Goal: Transaction & Acquisition: Purchase product/service

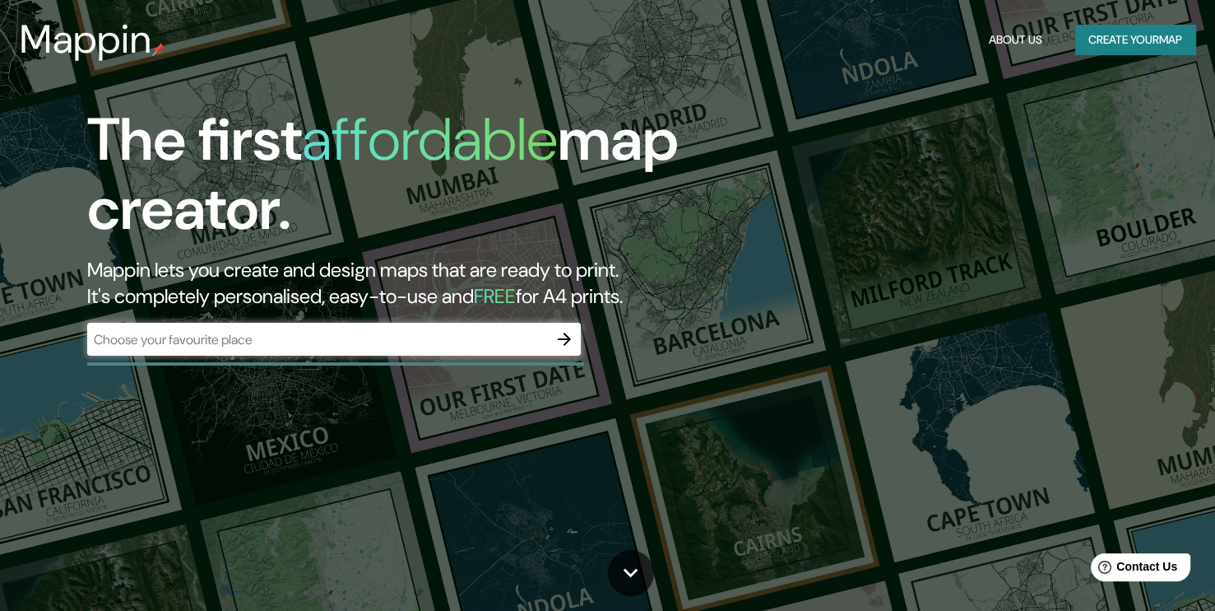
click at [876, 445] on div "The first affordable map creator. Mappin lets you create and design maps that a…" at bounding box center [607, 305] width 1215 height 611
click at [283, 338] on input "text" at bounding box center [317, 339] width 461 height 19
click at [564, 341] on icon "button" at bounding box center [565, 339] width 20 height 20
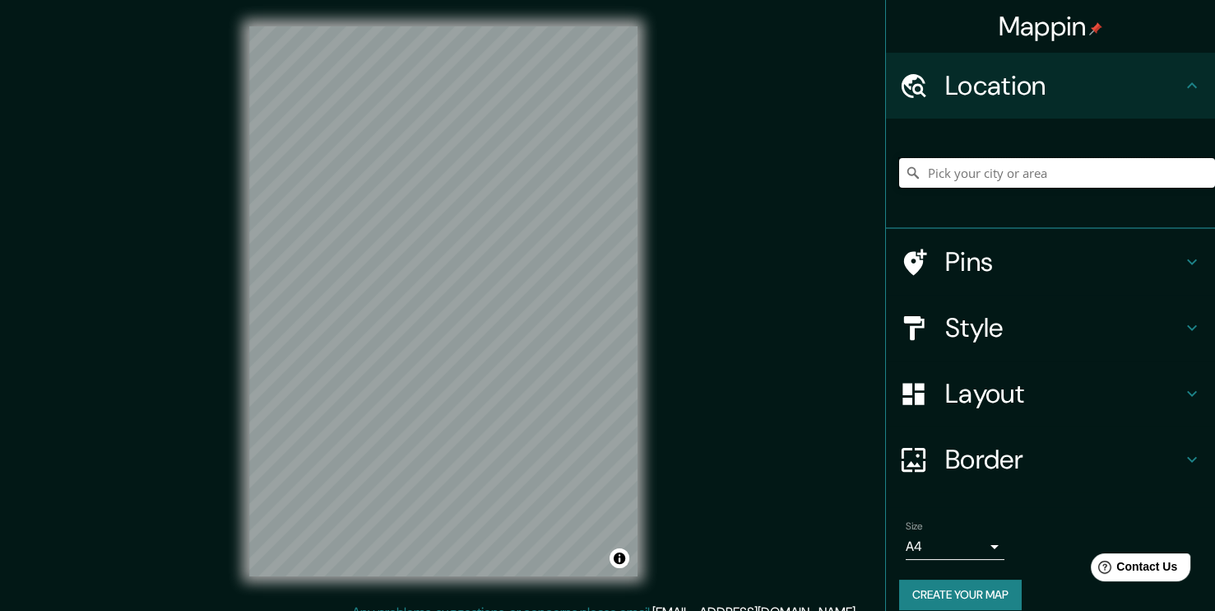
click at [963, 178] on input "Pick your city or area" at bounding box center [1057, 173] width 316 height 30
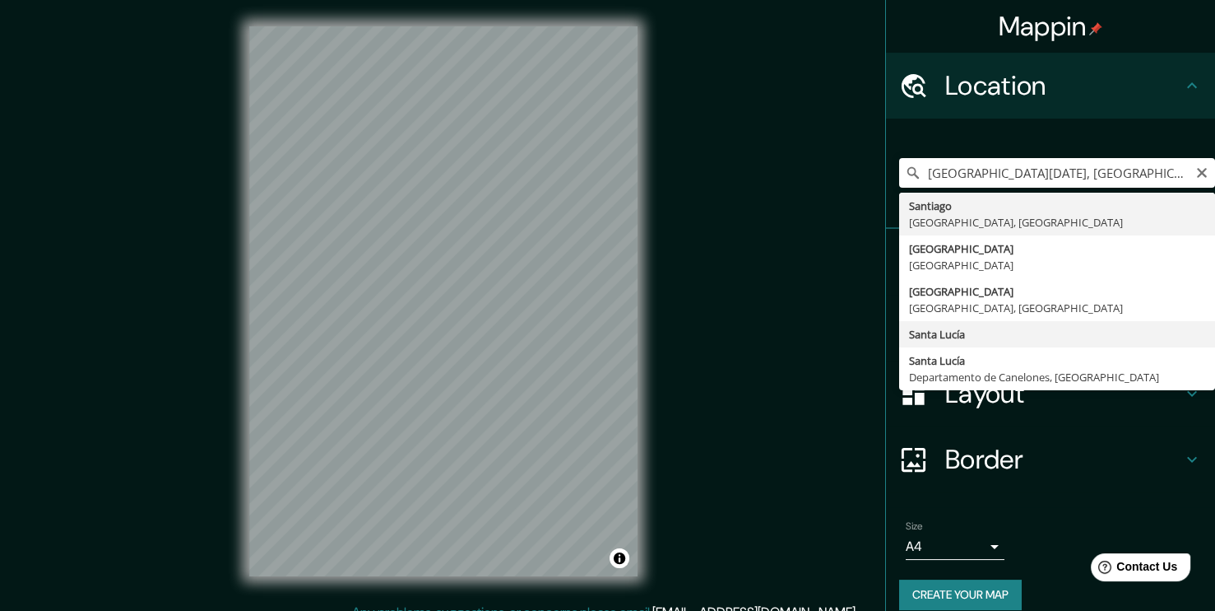
type input "Santa Lucía"
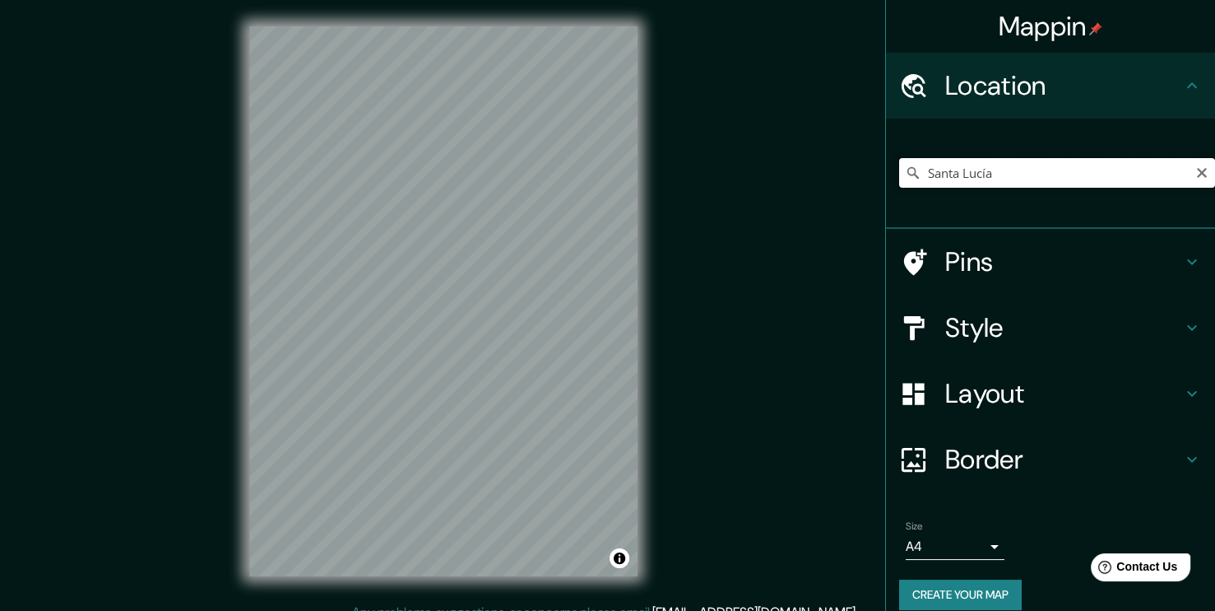
drag, startPoint x: 1042, startPoint y: 181, endPoint x: 1077, endPoint y: 169, distance: 36.4
click at [1043, 181] on input "Santa Lucía" at bounding box center [1057, 173] width 316 height 30
click at [1197, 173] on icon "Clear" at bounding box center [1202, 173] width 10 height 10
click at [1033, 169] on input "Pick your city or area" at bounding box center [1057, 173] width 316 height 30
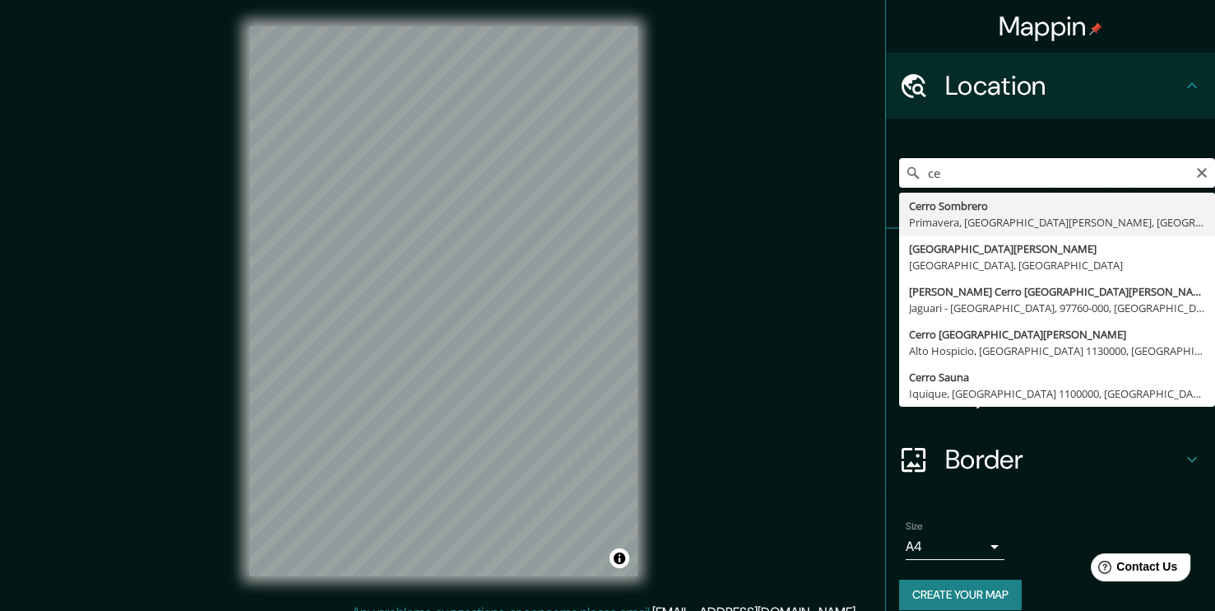
type input "c"
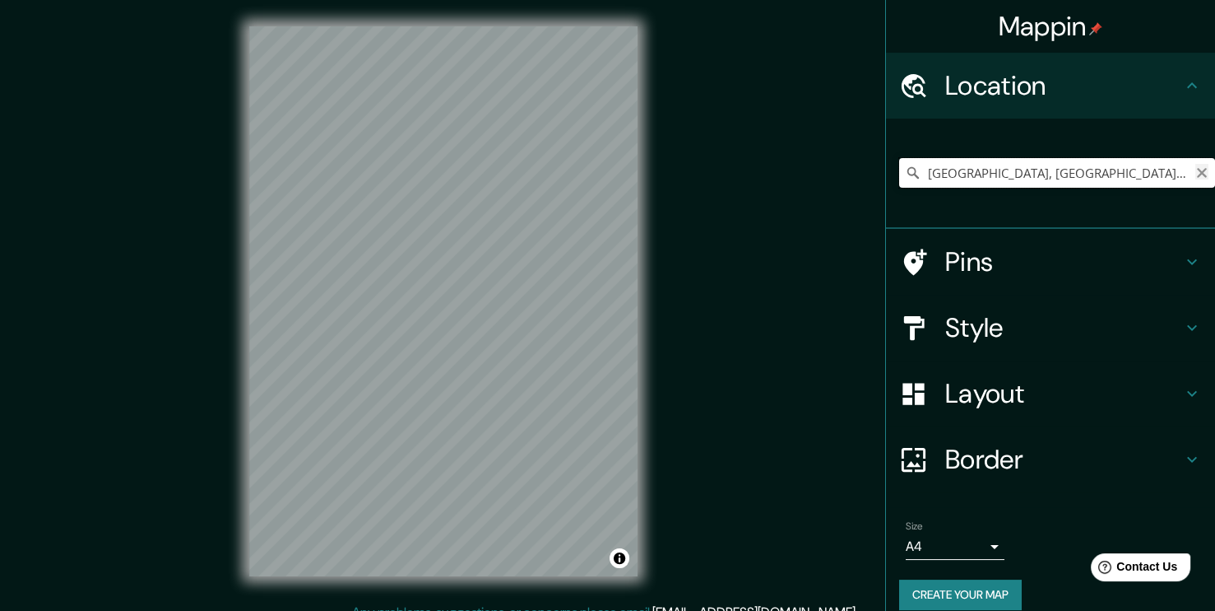
type input "Santiago, Cáceres, provincia de Cáceres, España"
click at [1197, 174] on icon "Clear" at bounding box center [1202, 173] width 10 height 10
click at [994, 172] on input "Pick your city or area" at bounding box center [1057, 173] width 316 height 30
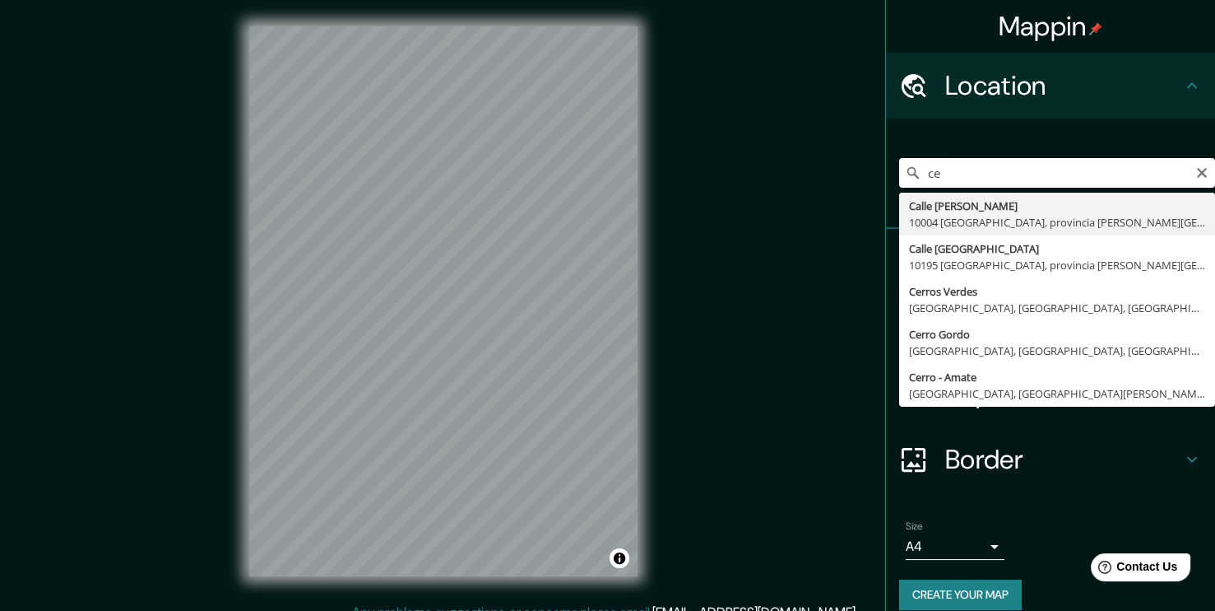
type input "c"
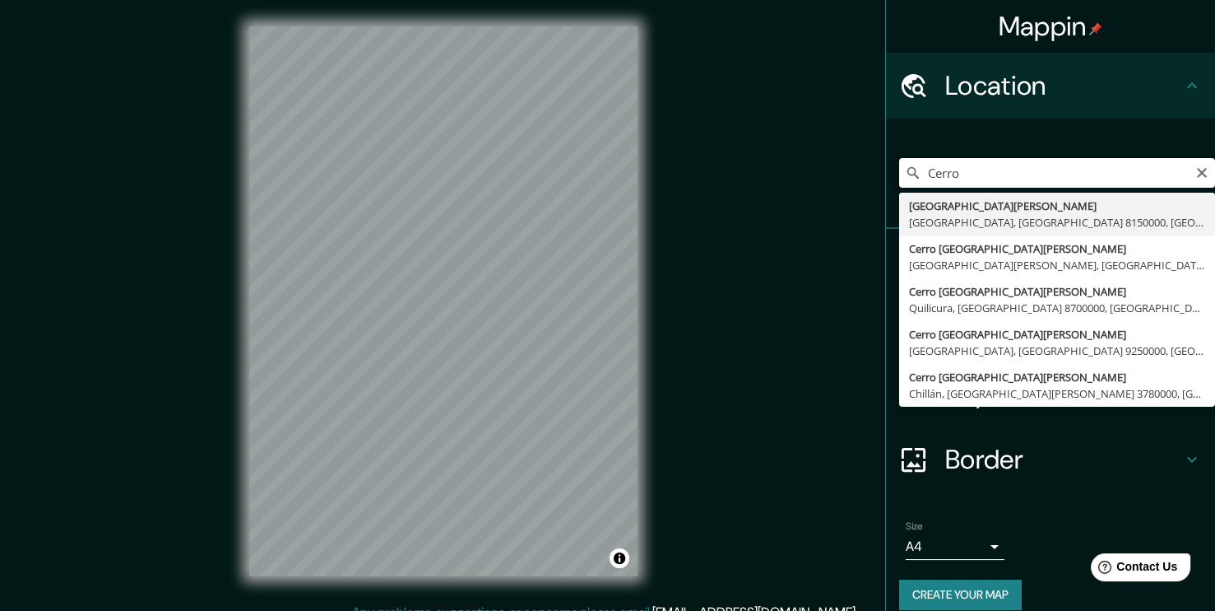
click at [1181, 176] on input "Cerro" at bounding box center [1057, 173] width 316 height 30
type input "C"
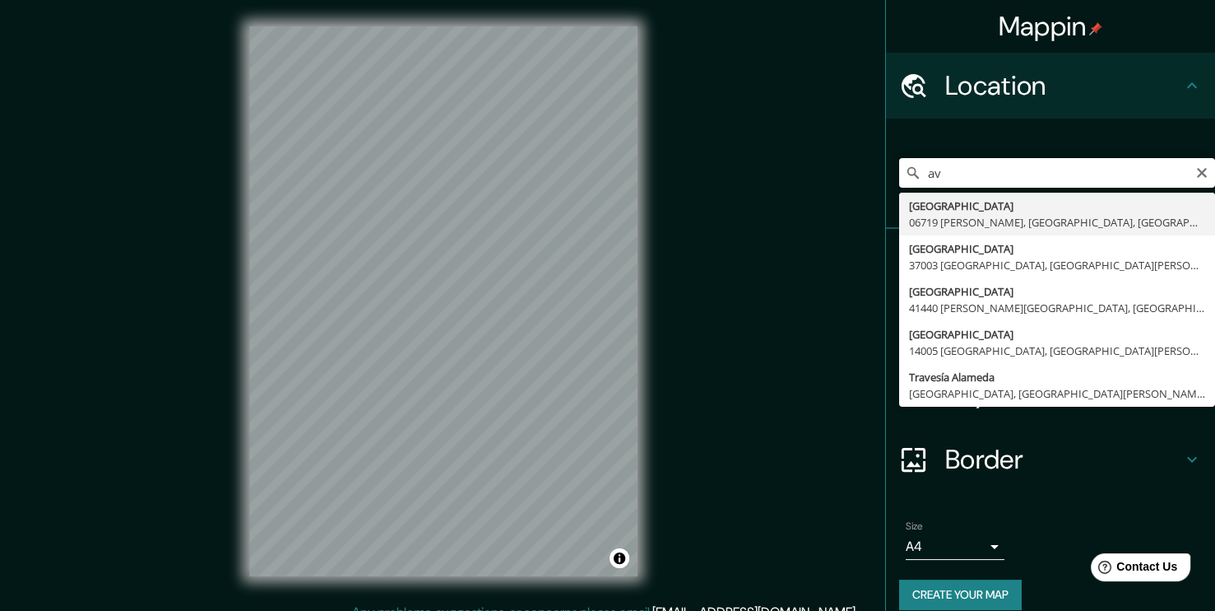
type input "a"
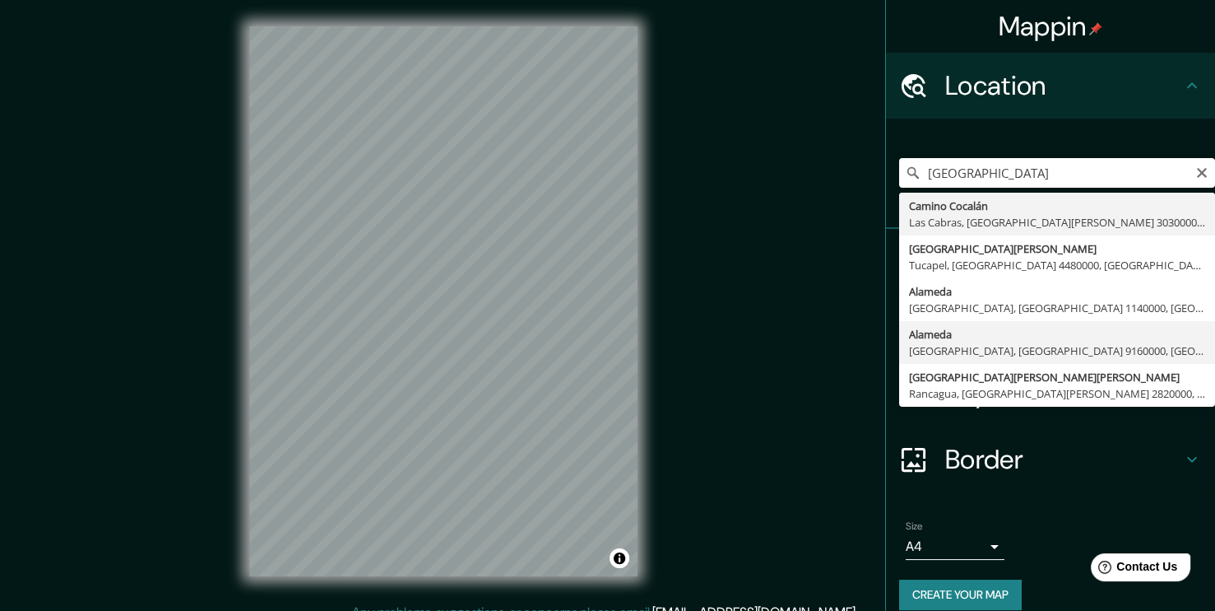
type input "Alameda, Estación Central, Región Metropolitana de Santiago 9160000, Chile"
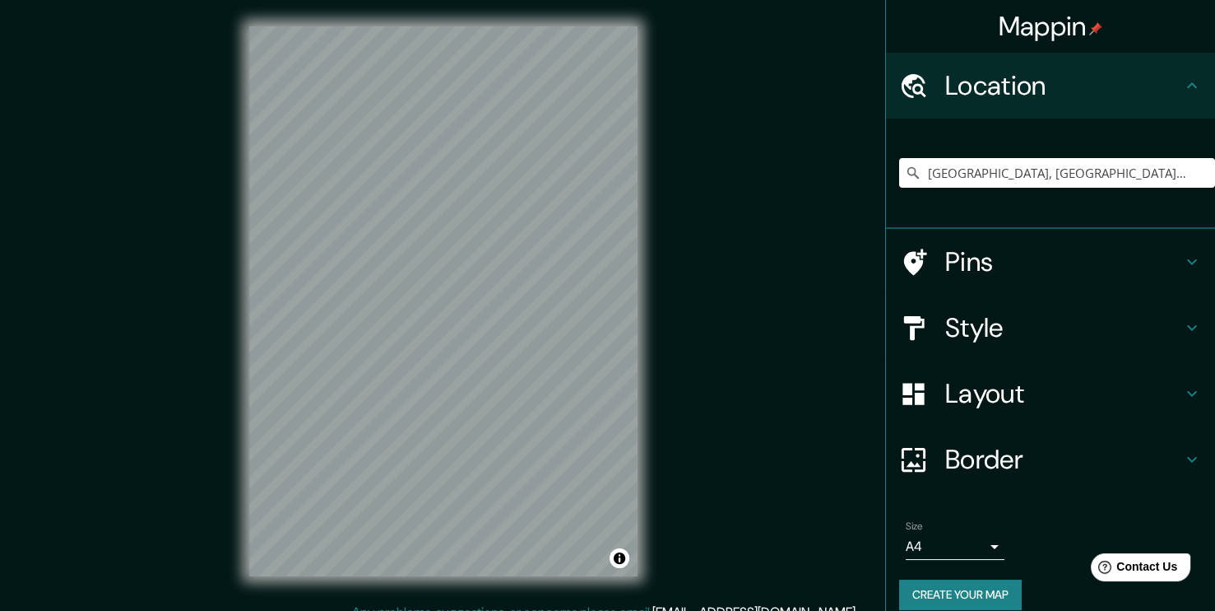
click at [1176, 316] on div "Style" at bounding box center [1050, 328] width 329 height 66
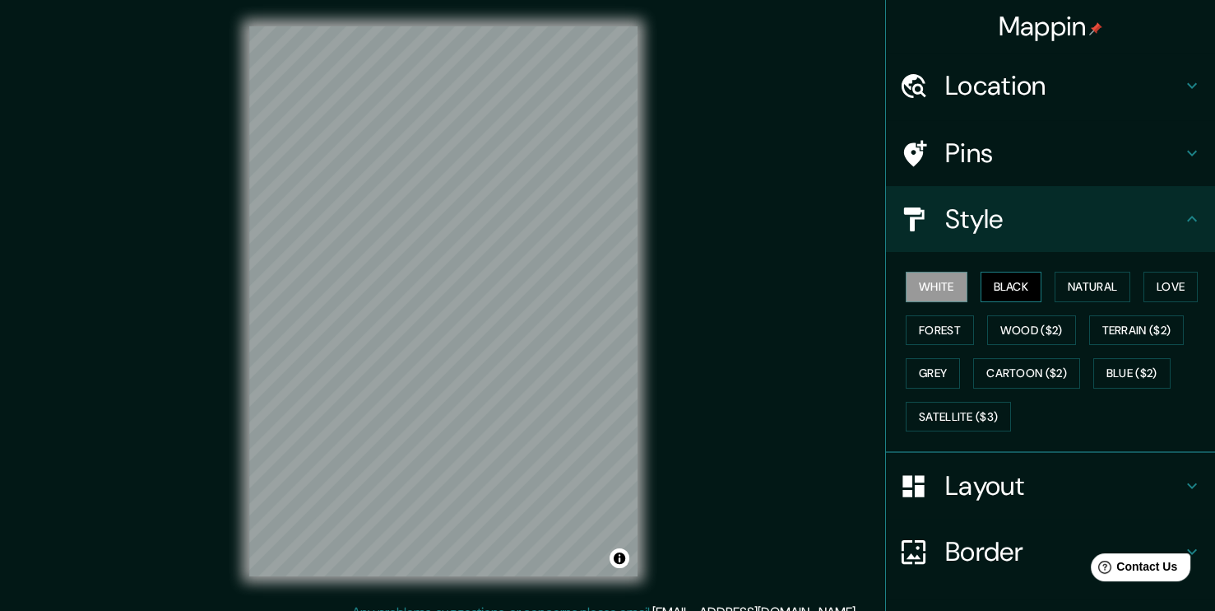
click at [1001, 279] on button "Black" at bounding box center [1012, 287] width 62 height 30
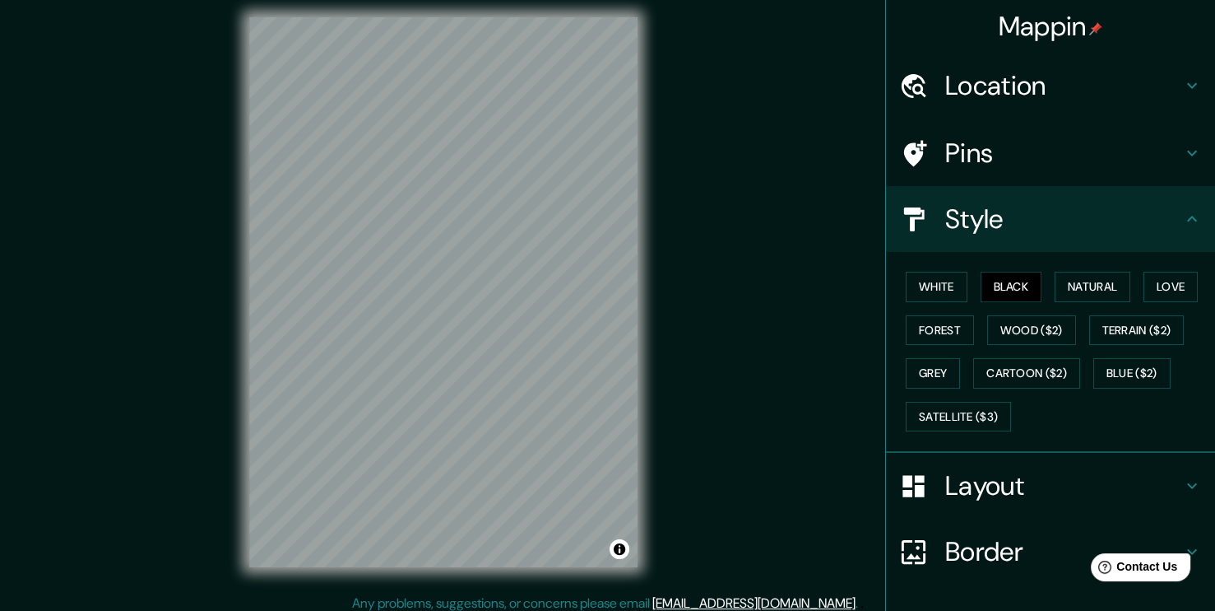
scroll to position [17, 0]
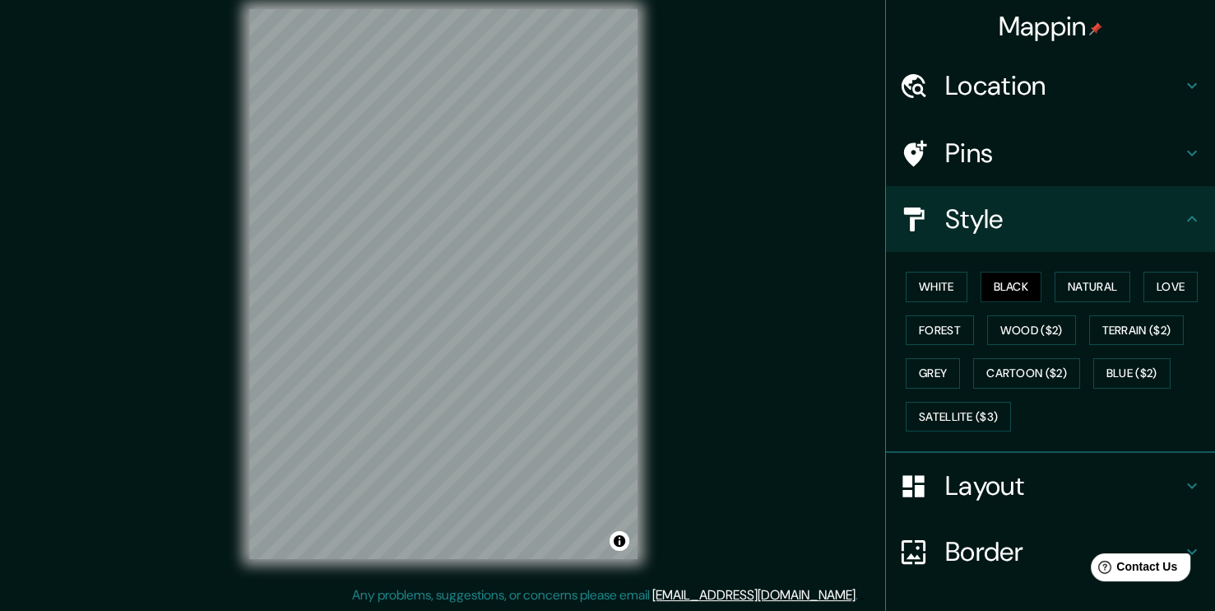
click at [1182, 214] on icon at bounding box center [1192, 219] width 20 height 20
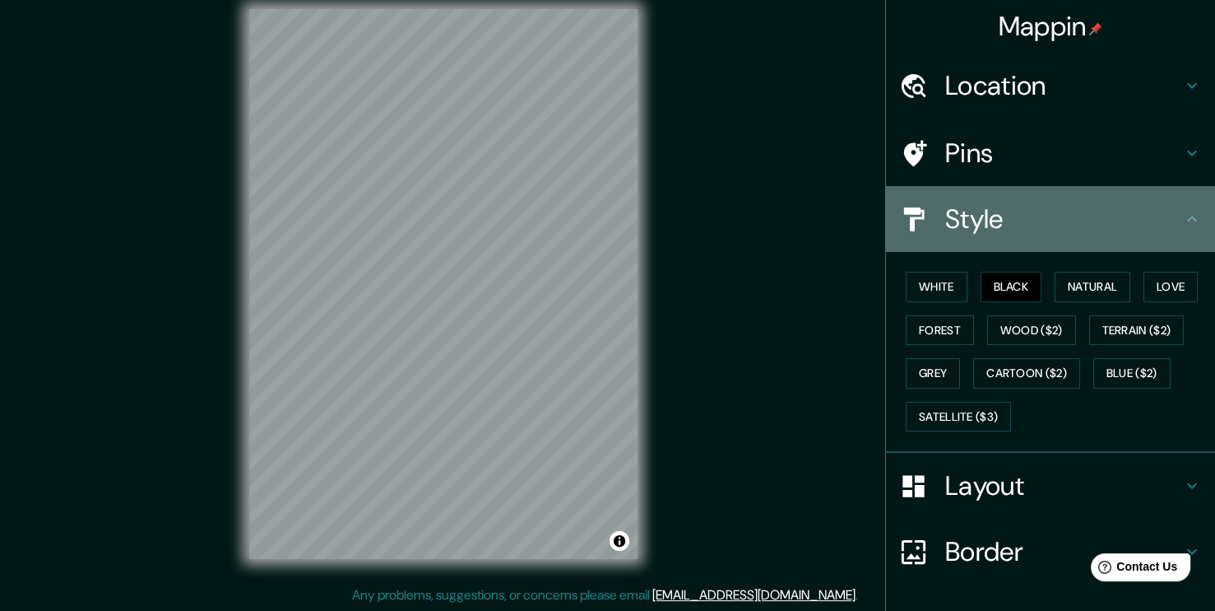
click at [1164, 222] on h4 "Style" at bounding box center [1063, 218] width 237 height 33
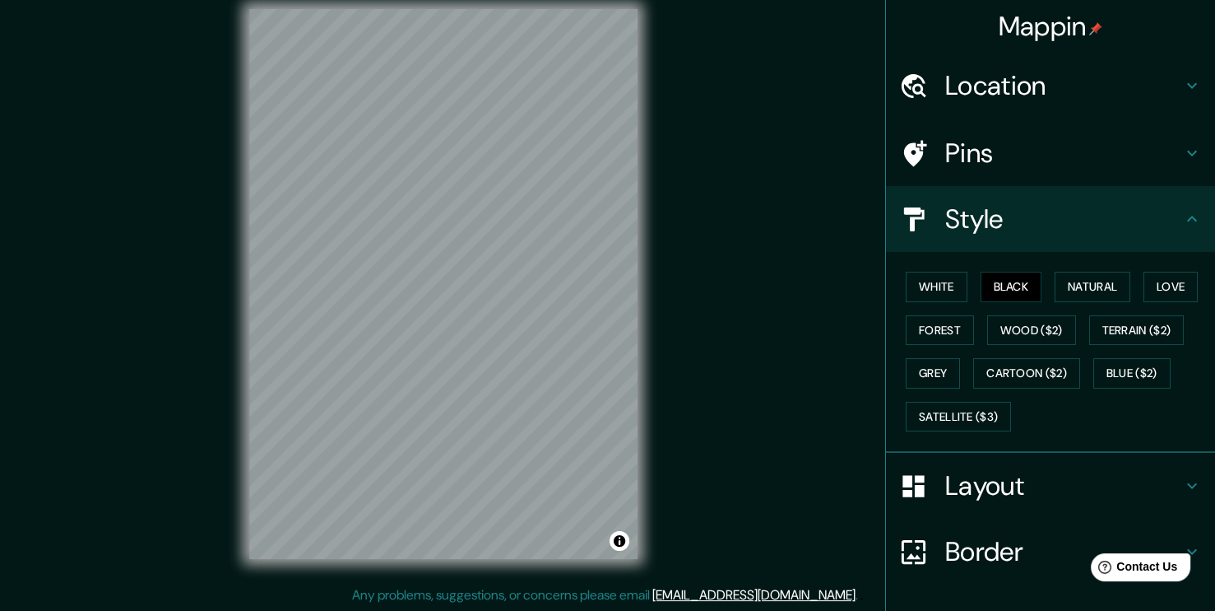
click at [1182, 476] on icon at bounding box center [1192, 486] width 20 height 20
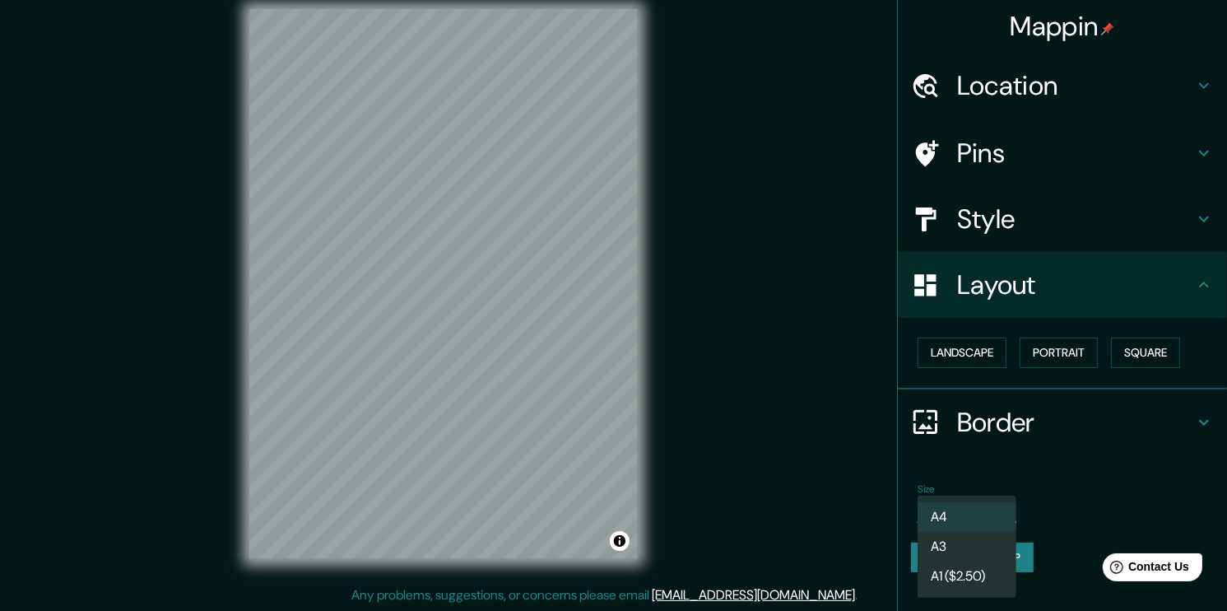
drag, startPoint x: 995, startPoint y: 506, endPoint x: 999, endPoint y: 499, distance: 8.5
click at [996, 503] on body "Mappin Location Alameda, Estación Central, Región Metropolitana de Santiago 916…" at bounding box center [613, 288] width 1227 height 611
click at [960, 546] on li "A3" at bounding box center [966, 547] width 99 height 30
type input "a4"
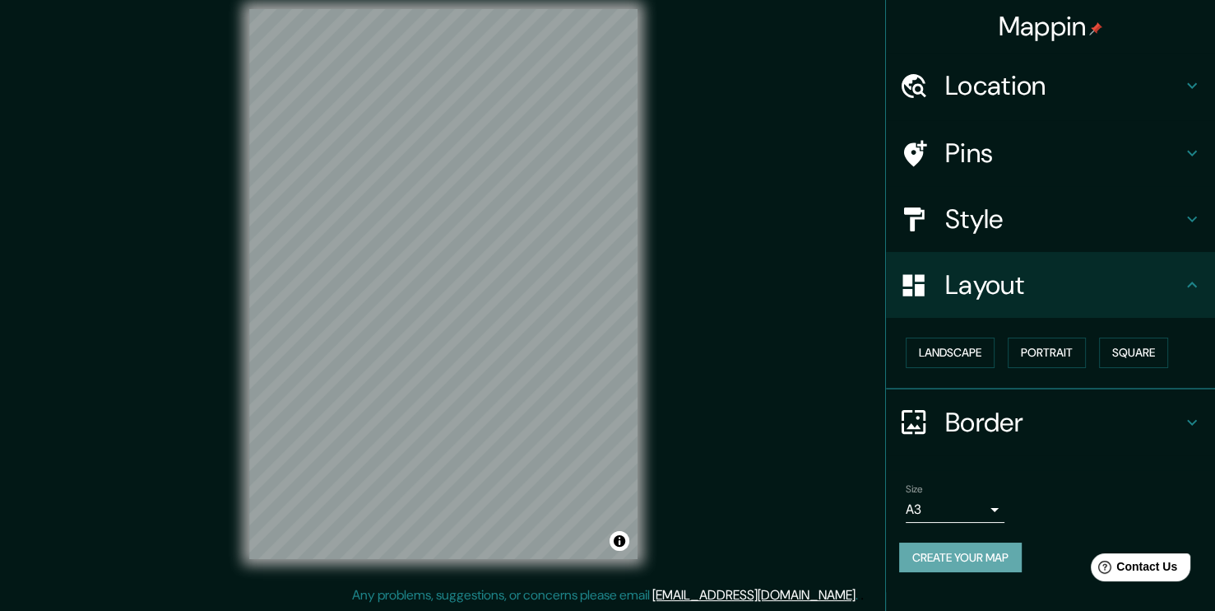
click at [972, 554] on button "Create your map" at bounding box center [960, 557] width 123 height 30
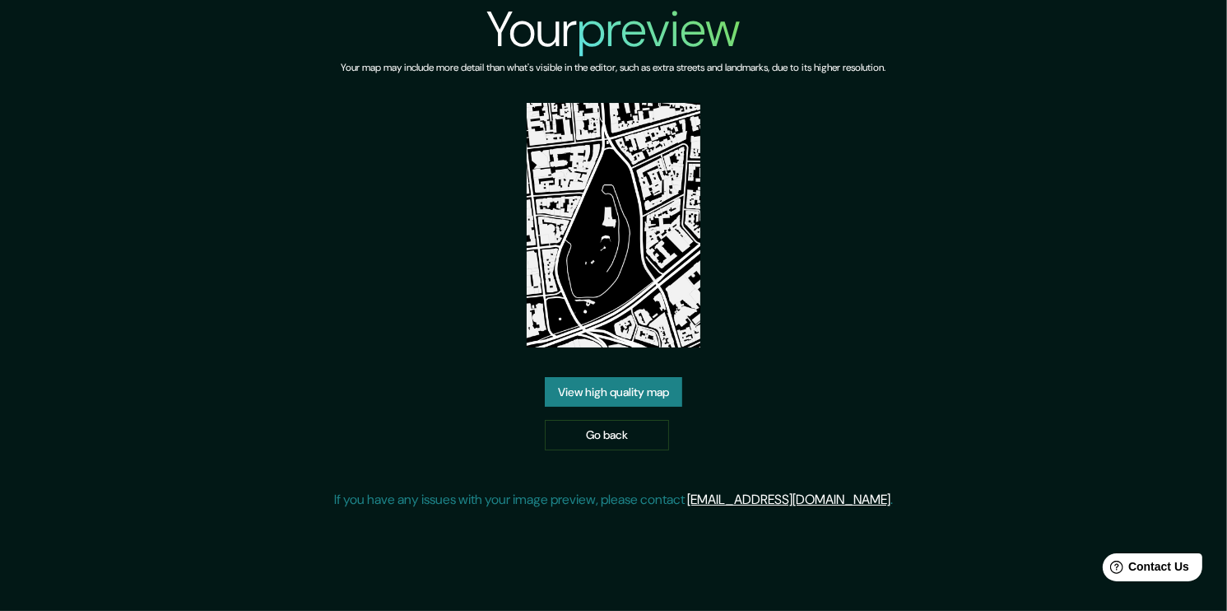
click at [595, 392] on link "View high quality map" at bounding box center [613, 392] width 137 height 30
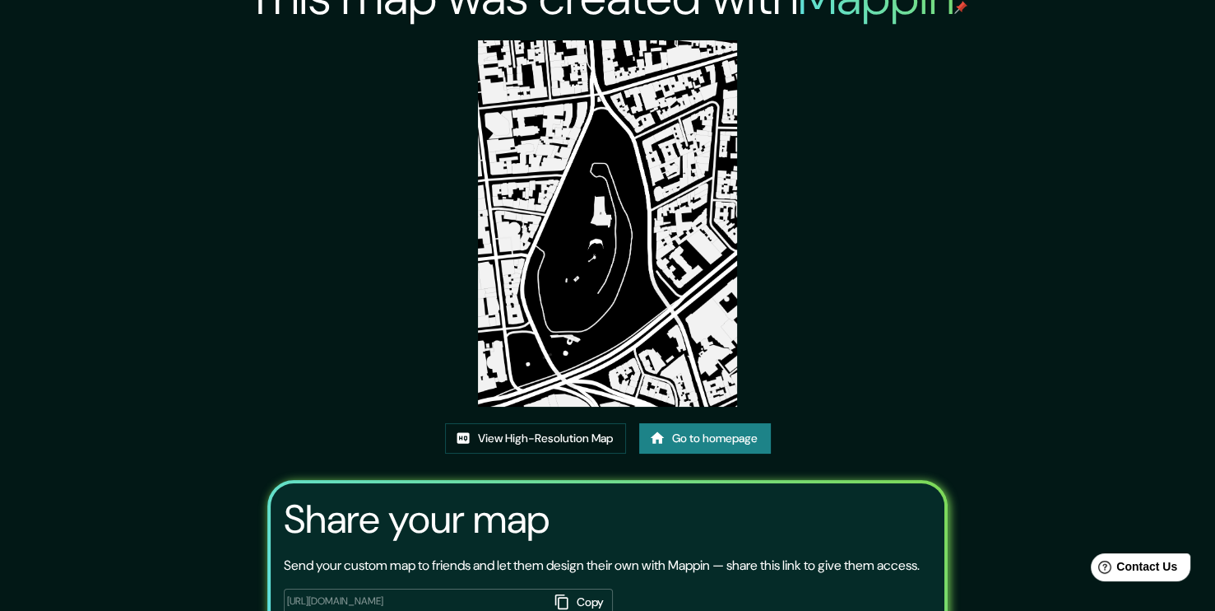
scroll to position [147, 0]
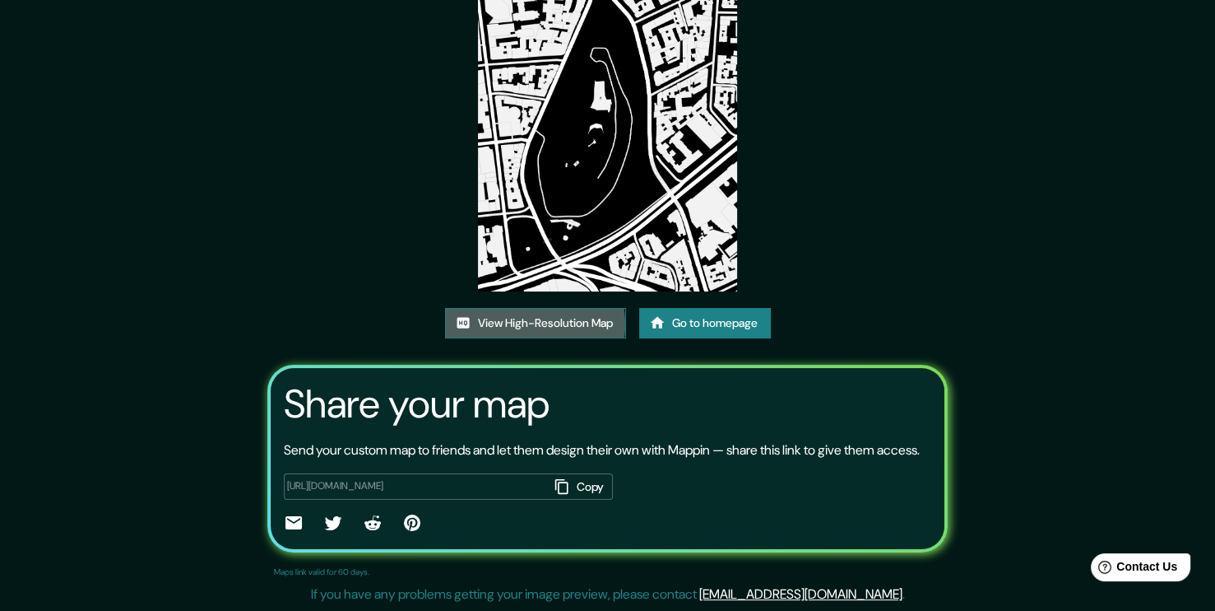
click at [521, 324] on link "View High-Resolution Map" at bounding box center [535, 323] width 181 height 30
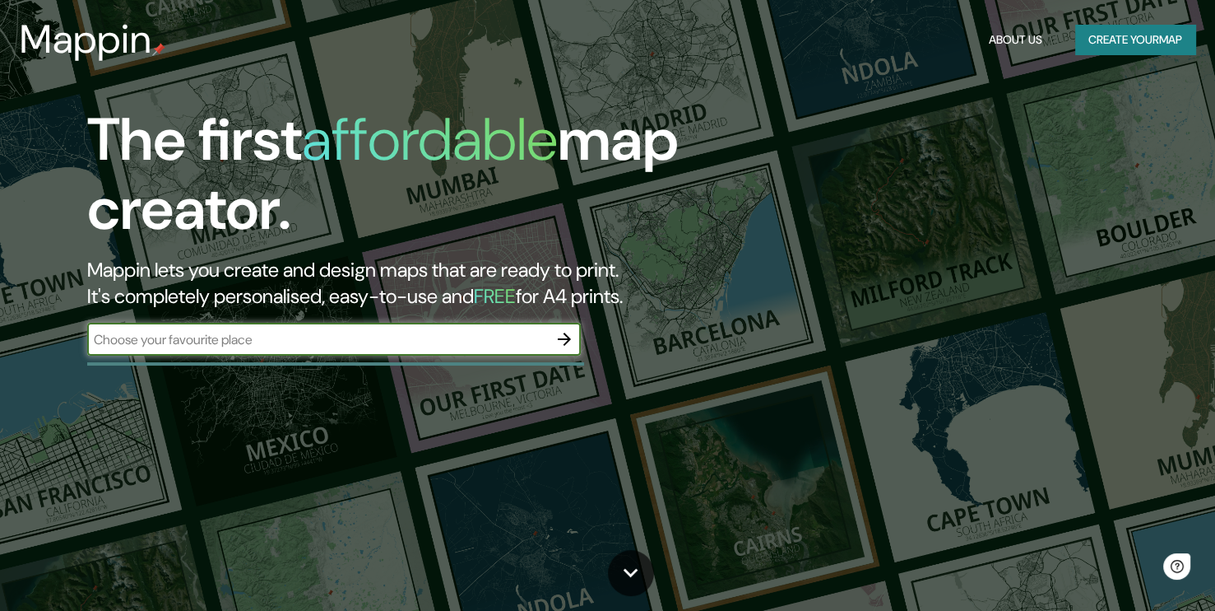
click at [566, 338] on icon "button" at bounding box center [564, 338] width 13 height 13
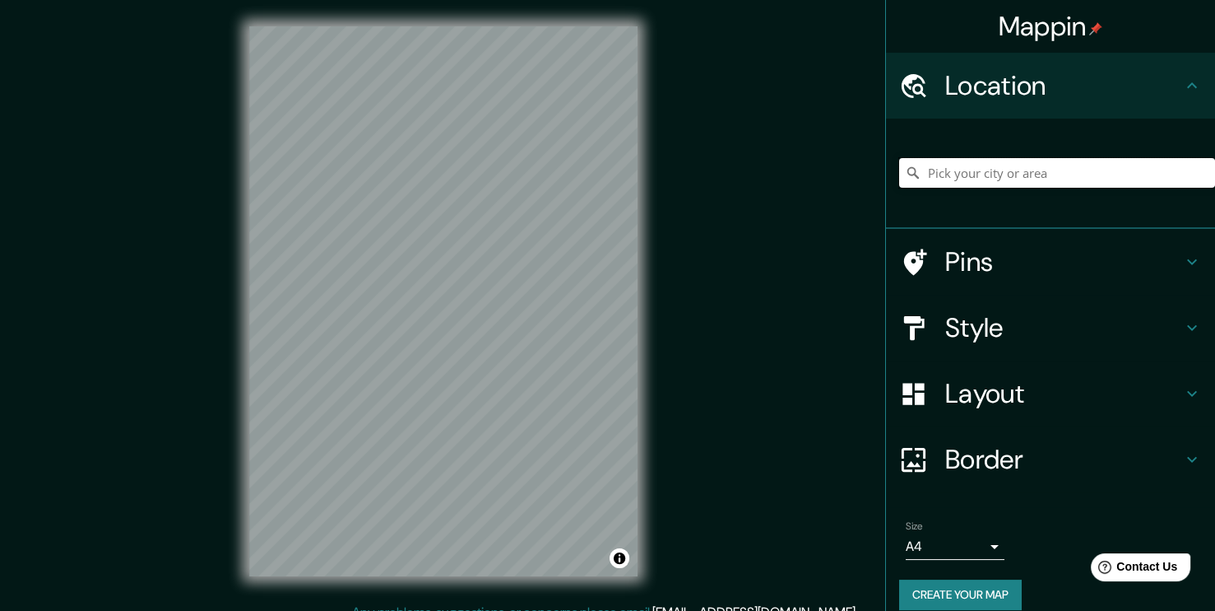
click at [995, 171] on input "Pick your city or area" at bounding box center [1057, 173] width 316 height 30
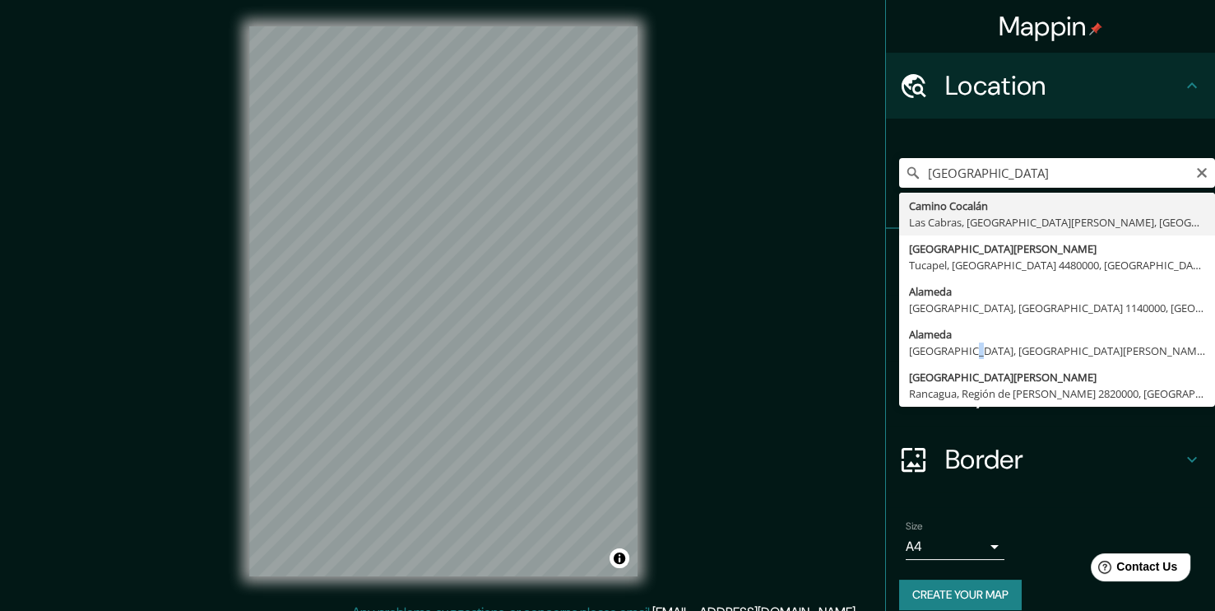
type input "Alameda, Estación Central, Región Metropolitana de Santiago 9160000, Chile"
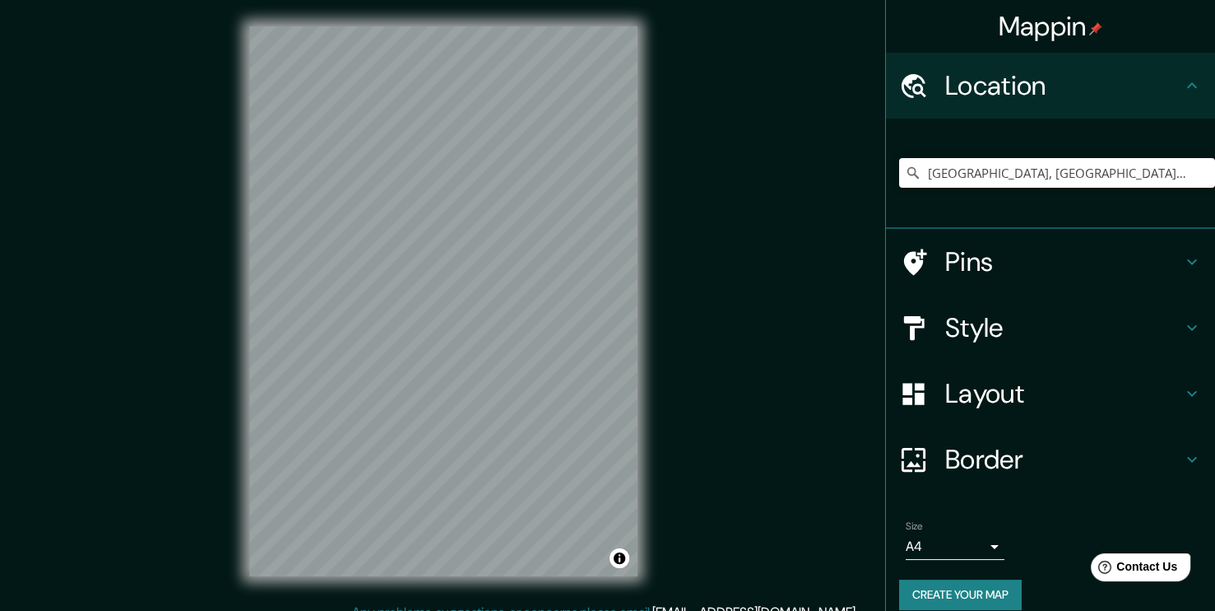
click at [227, 406] on div "© Mapbox © OpenStreetMap Improve this map" at bounding box center [443, 301] width 441 height 602
click at [207, 321] on div "Mappin Location Alameda, Estación Central, Región Metropolitana de Santiago 916…" at bounding box center [607, 314] width 1215 height 629
click at [979, 343] on h4 "Style" at bounding box center [1063, 327] width 237 height 33
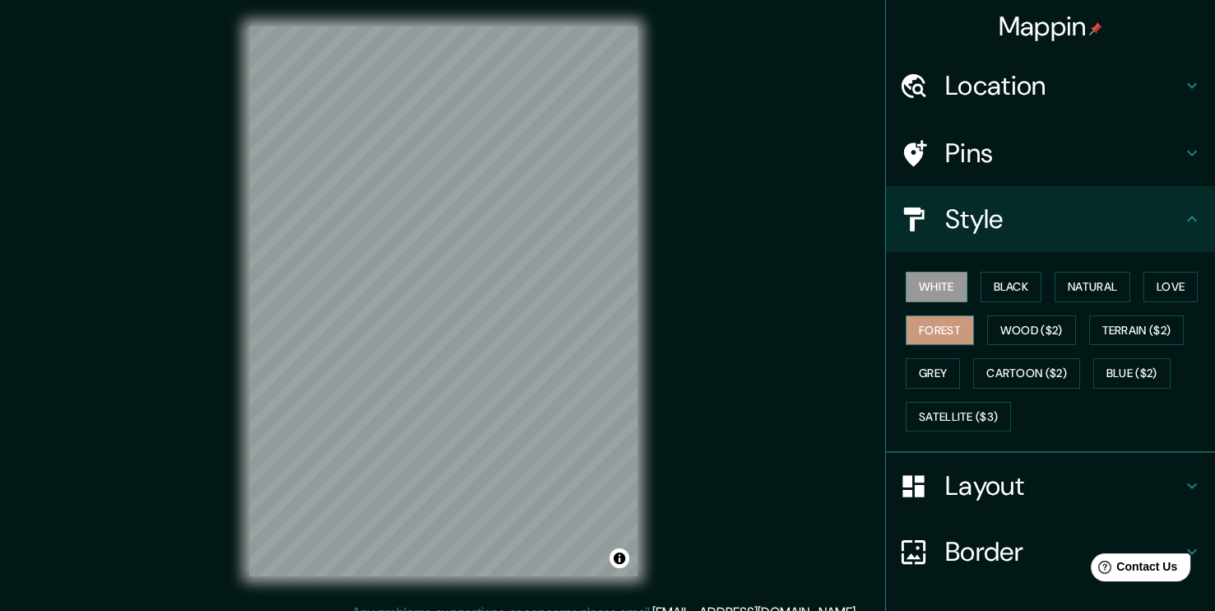
click at [935, 332] on button "Forest" at bounding box center [940, 330] width 68 height 30
click at [1163, 289] on button "Love" at bounding box center [1171, 287] width 54 height 30
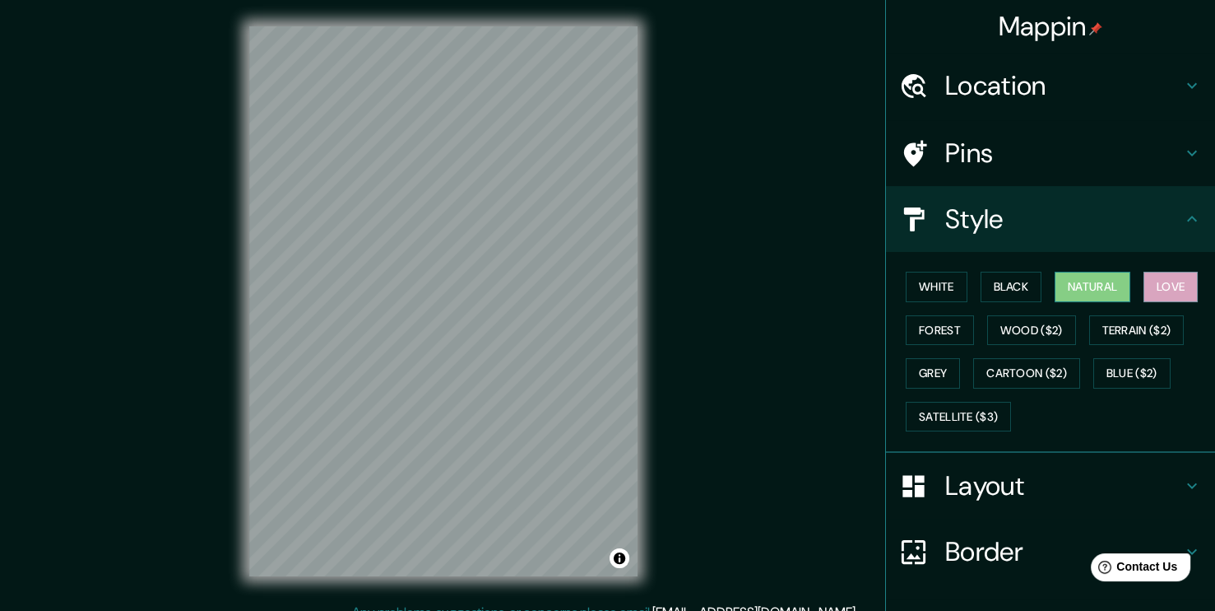
click at [1084, 282] on button "Natural" at bounding box center [1093, 287] width 76 height 30
click at [991, 291] on button "Black" at bounding box center [1012, 287] width 62 height 30
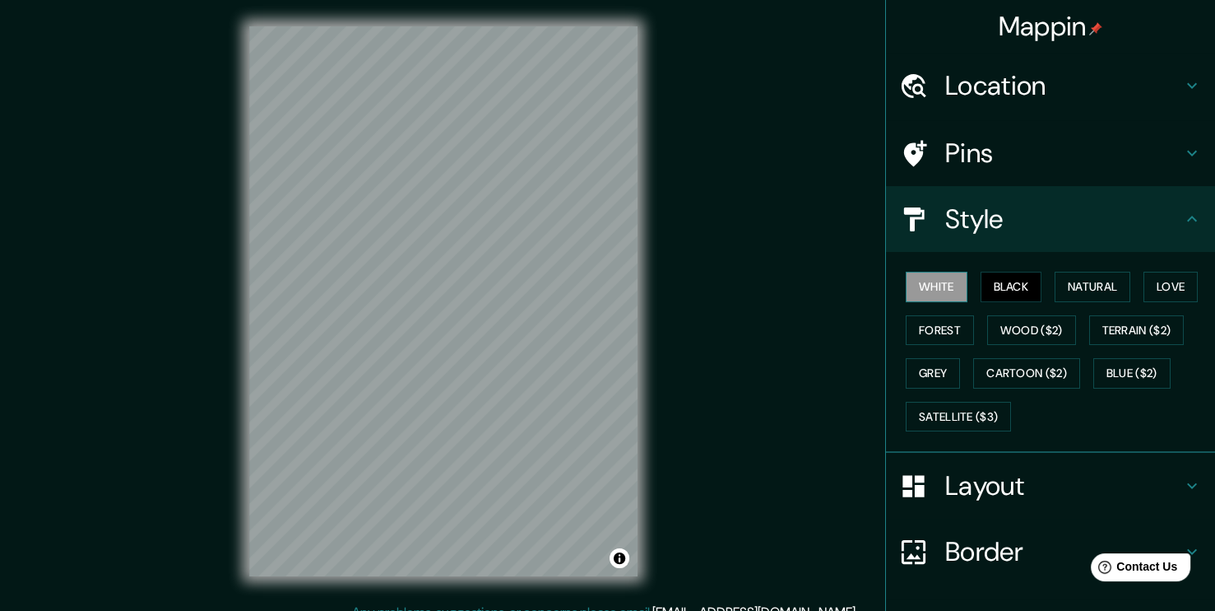
click at [943, 290] on button "White" at bounding box center [937, 287] width 62 height 30
click at [932, 367] on button "Grey" at bounding box center [933, 373] width 54 height 30
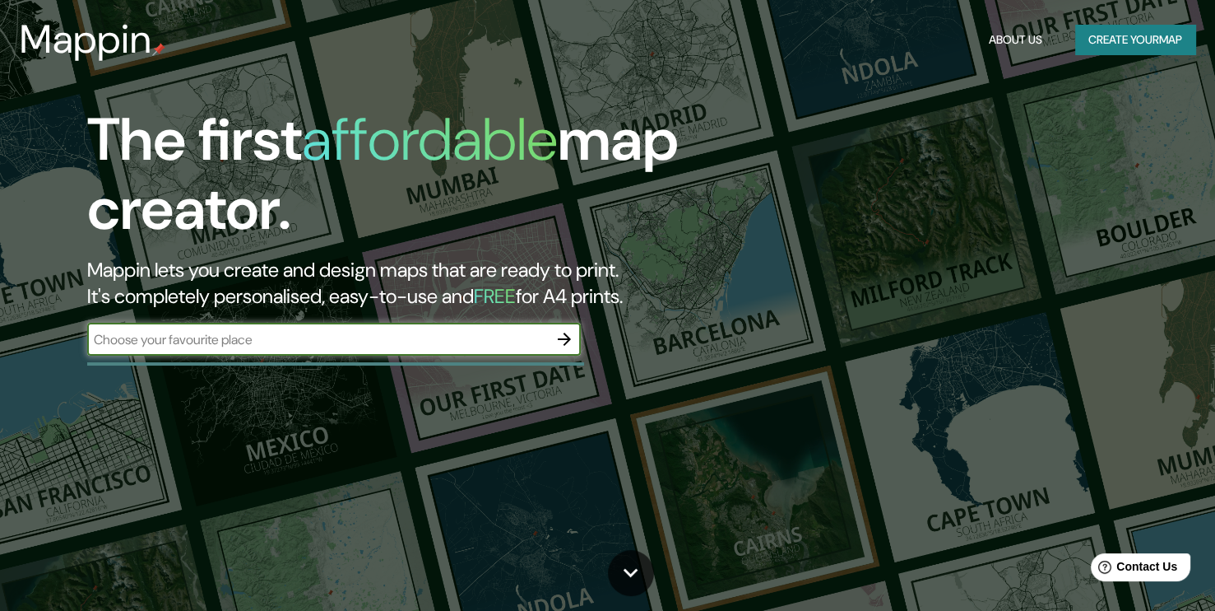
click at [570, 334] on icon "button" at bounding box center [565, 339] width 20 height 20
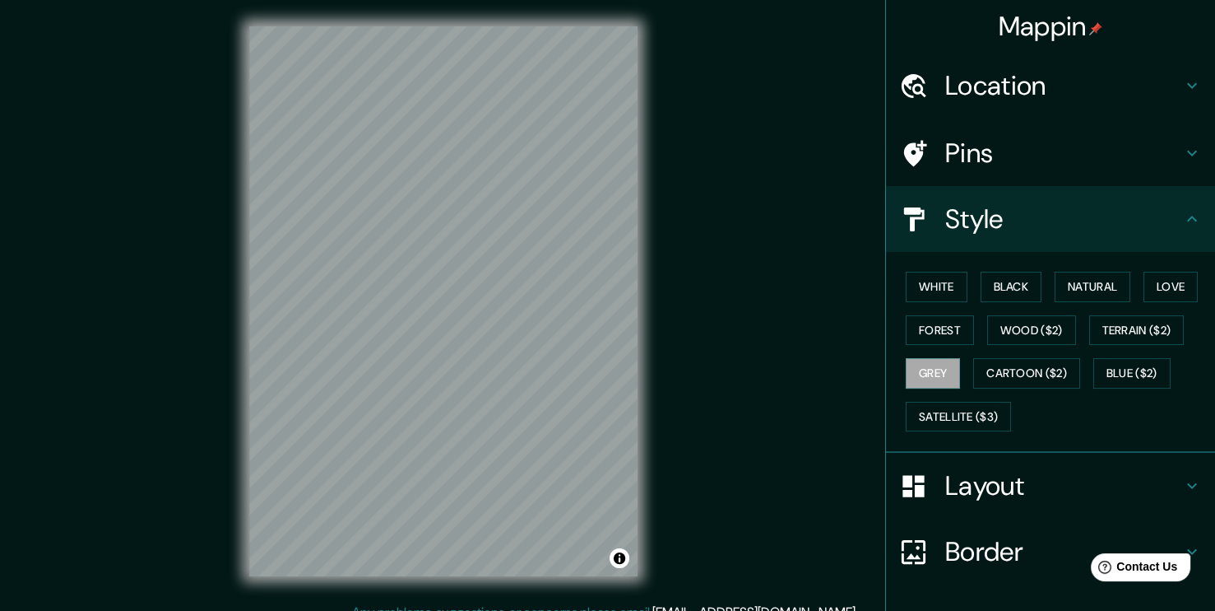
click at [1154, 151] on h4 "Pins" at bounding box center [1063, 153] width 237 height 33
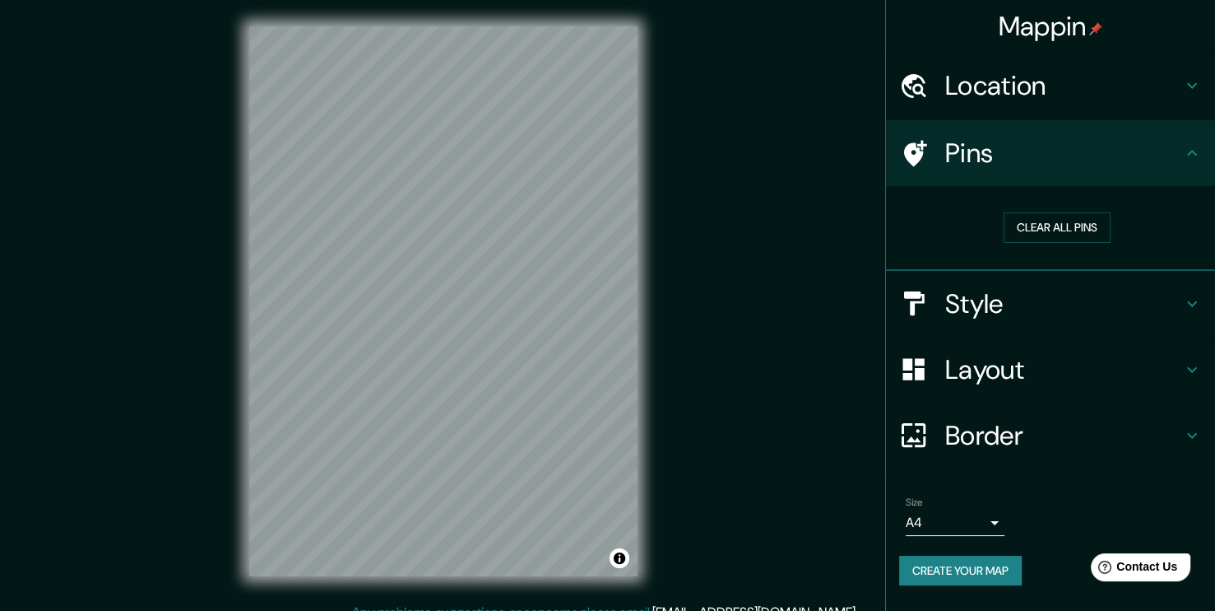
click at [1175, 91] on h4 "Location" at bounding box center [1063, 85] width 237 height 33
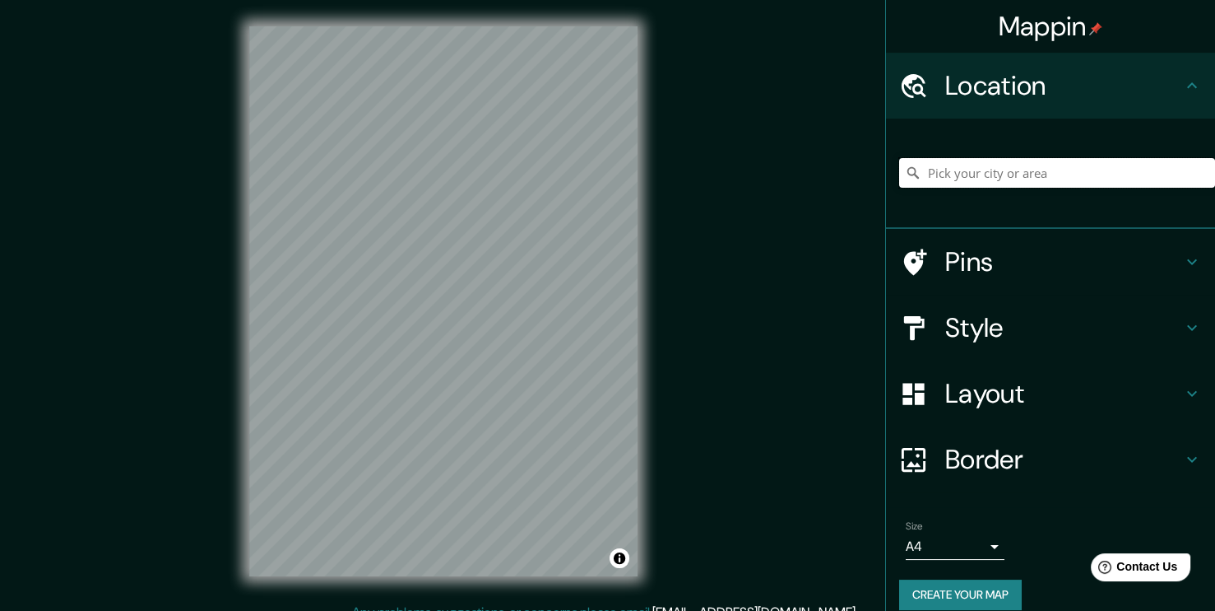
click at [1047, 174] on input "Pick your city or area" at bounding box center [1057, 173] width 316 height 30
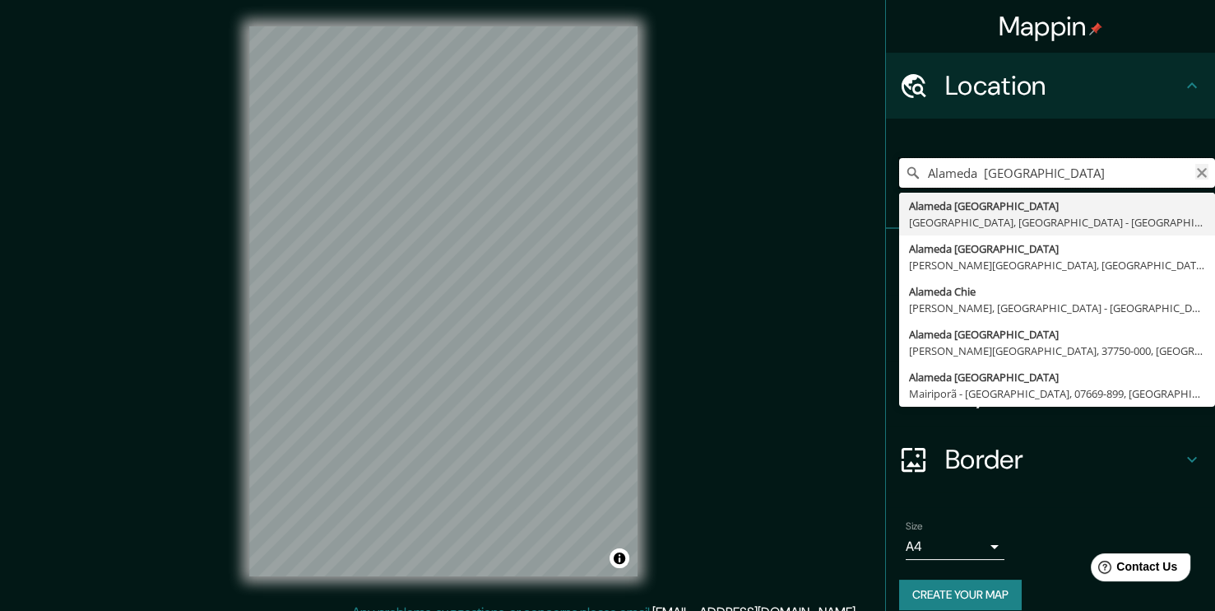
type input "Alameda chile"
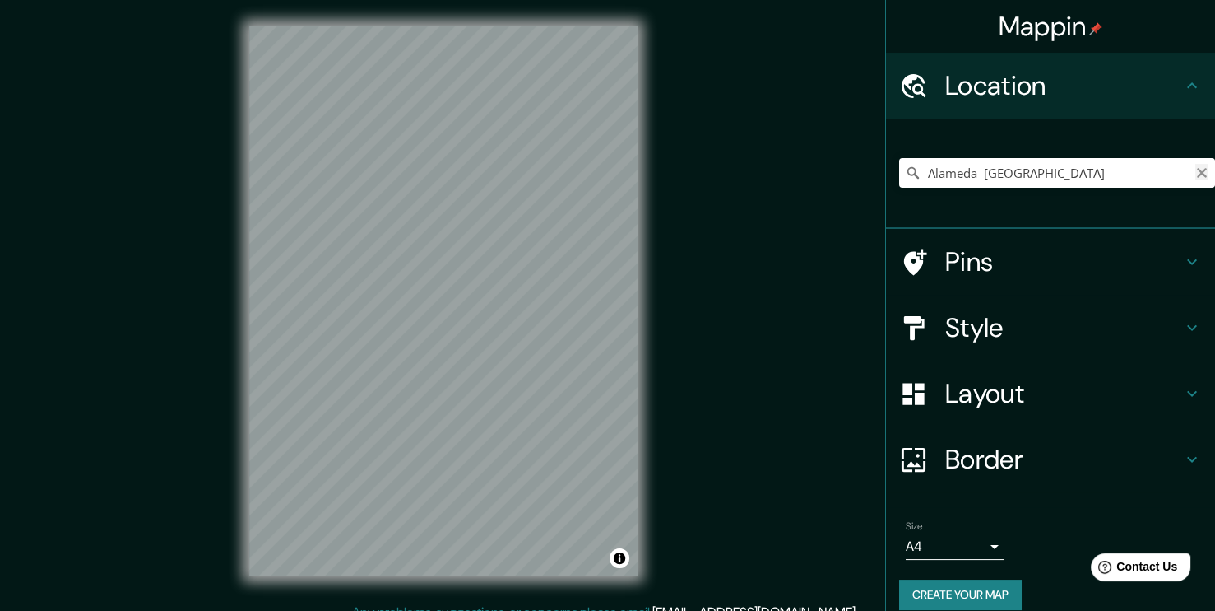
click at [1197, 173] on icon "Clear" at bounding box center [1202, 173] width 10 height 10
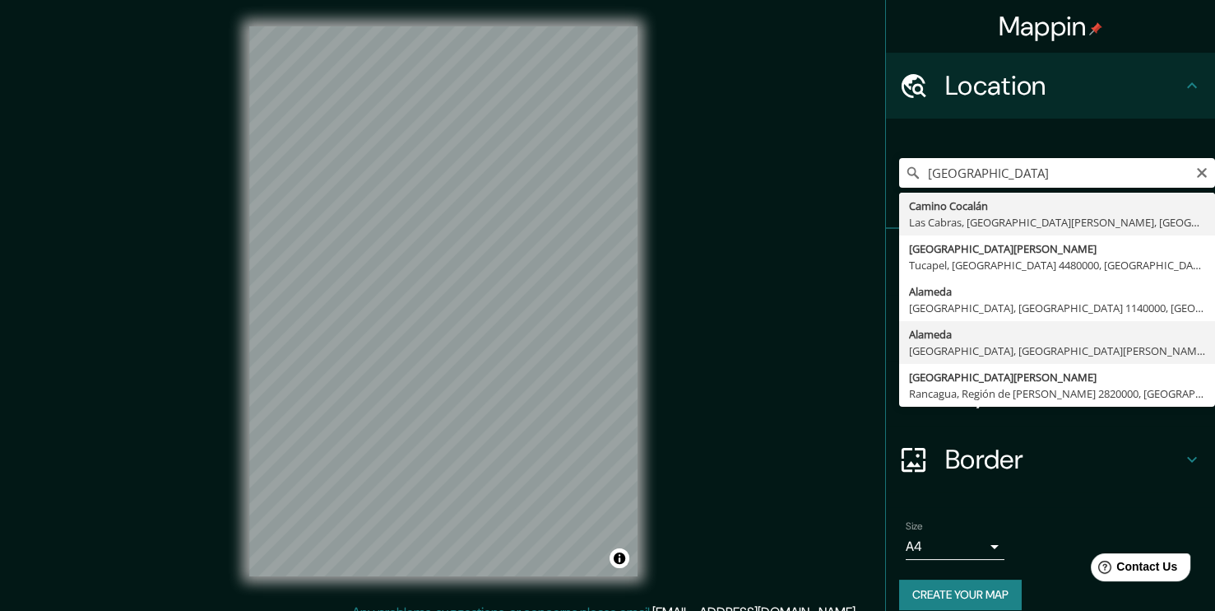
type input "Alameda, Estación Central, Región Metropolitana de Santiago 9160000, Chile"
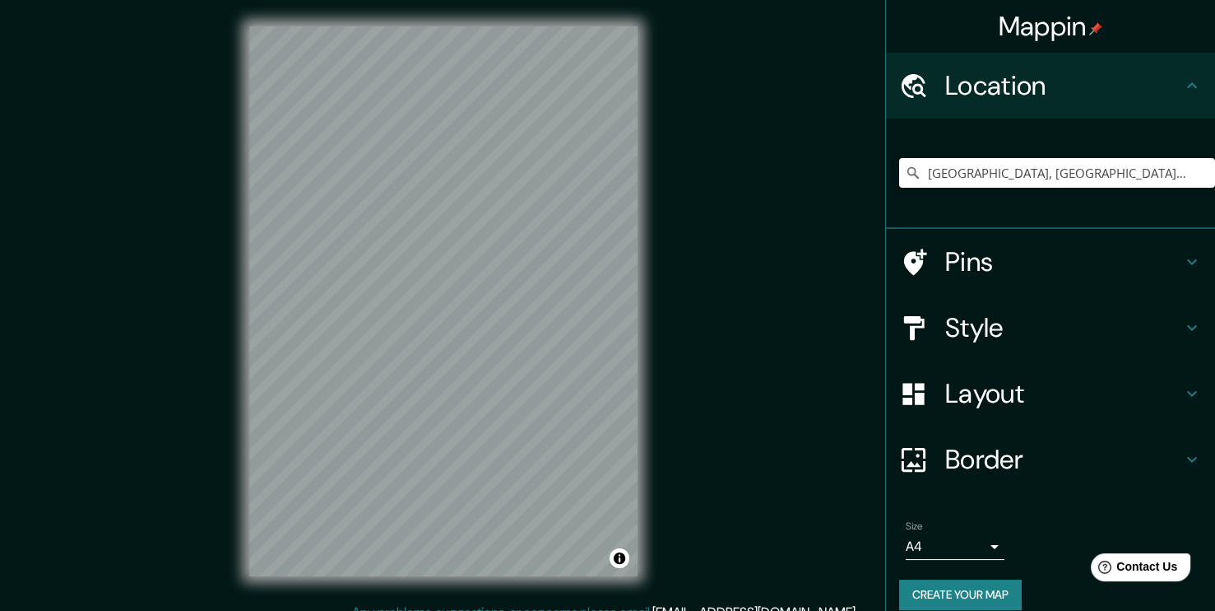
click at [247, 361] on div "© Mapbox © OpenStreetMap Improve this map" at bounding box center [443, 301] width 441 height 602
click at [987, 541] on body "Mappin Location Alameda, Estación Central, Región Metropolitana de Santiago 916…" at bounding box center [607, 305] width 1215 height 611
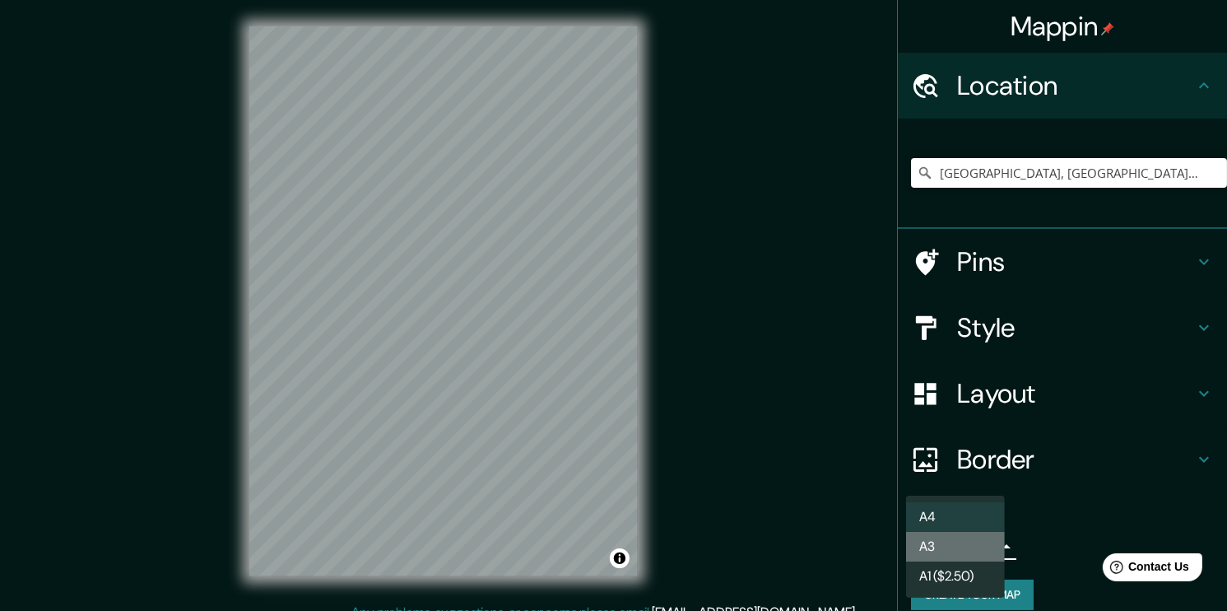
click at [959, 551] on li "A3" at bounding box center [955, 547] width 99 height 30
type input "a4"
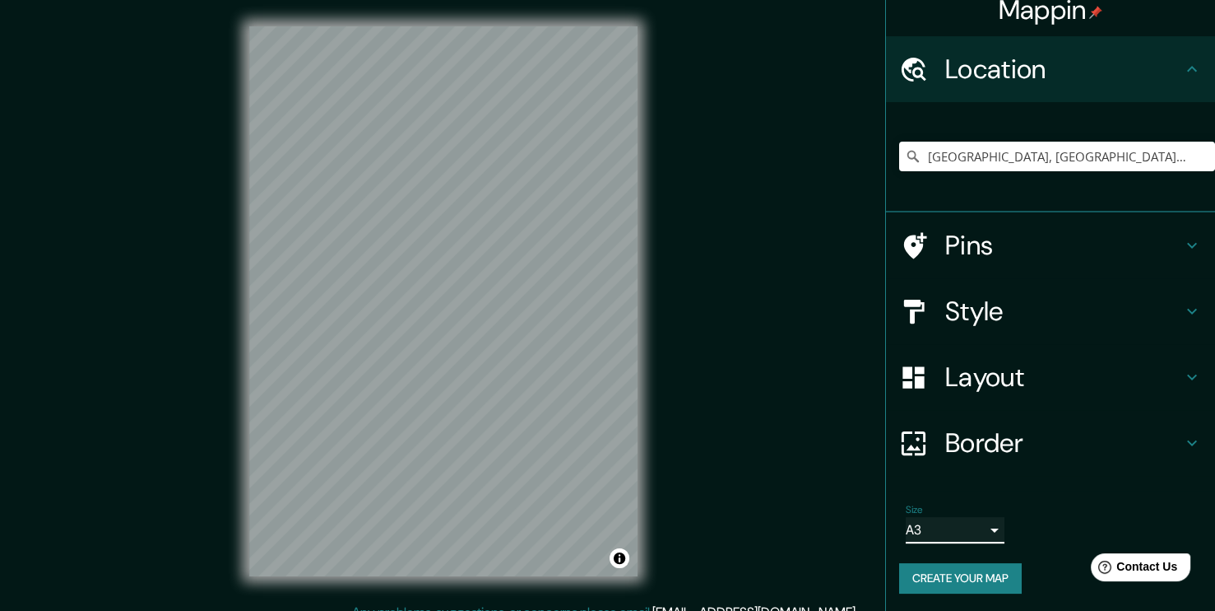
scroll to position [17, 0]
click at [960, 577] on button "Create your map" at bounding box center [960, 577] width 123 height 30
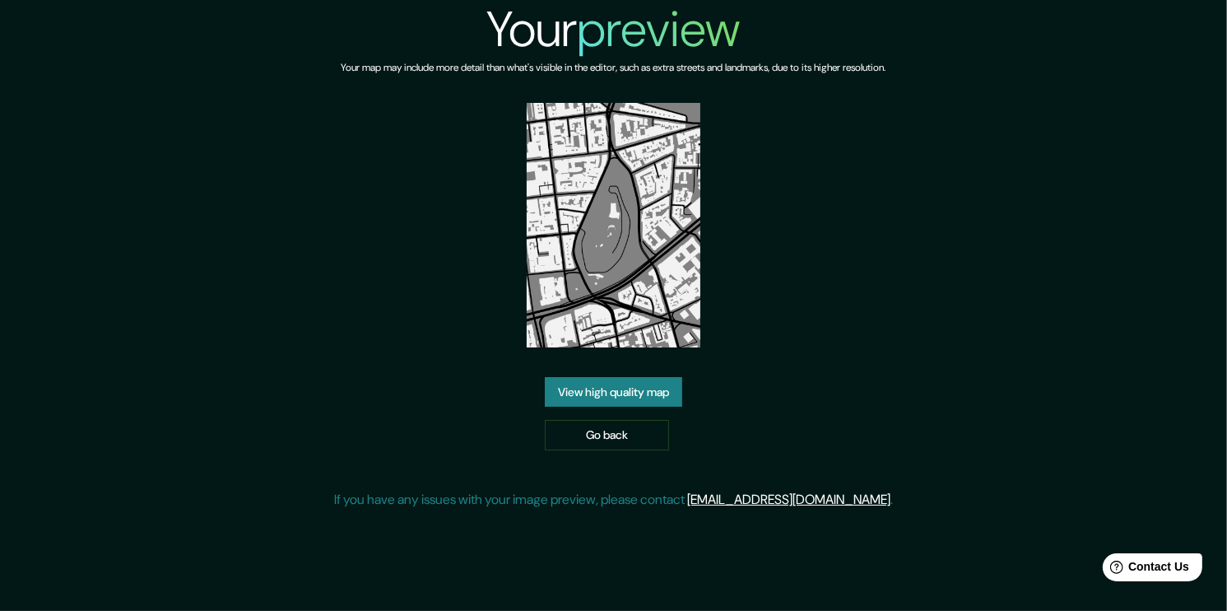
click at [636, 393] on link "View high quality map" at bounding box center [613, 392] width 137 height 30
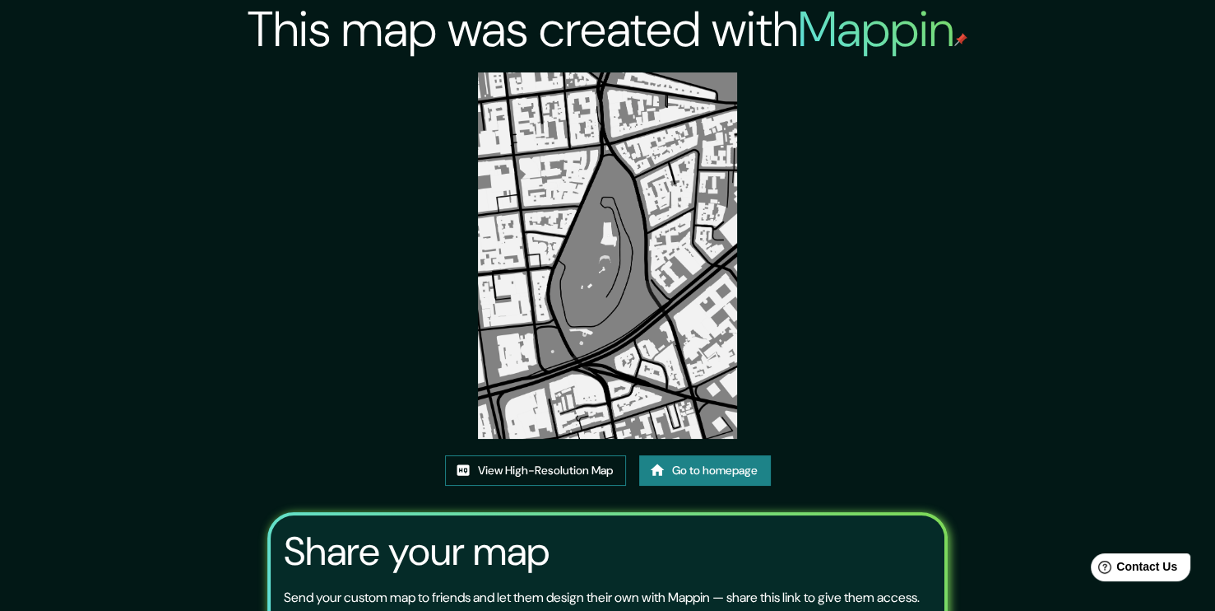
click at [564, 476] on link "View High-Resolution Map" at bounding box center [535, 470] width 181 height 30
